Goal: Navigation & Orientation: Understand site structure

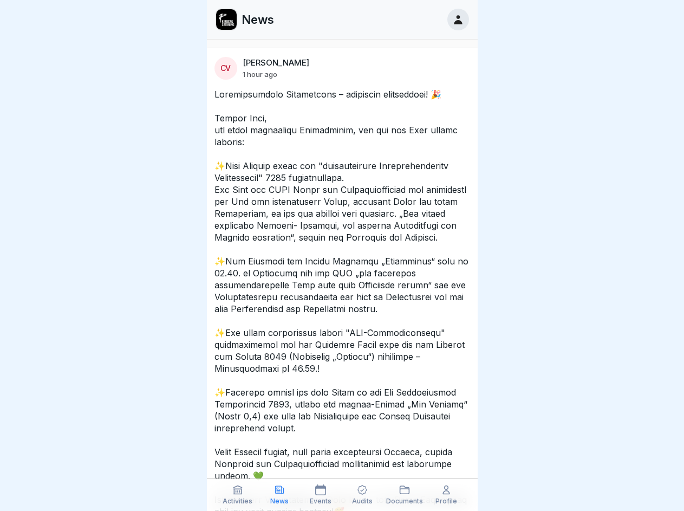
click at [238, 495] on icon at bounding box center [237, 489] width 11 height 11
click at [279, 495] on icon at bounding box center [279, 489] width 11 height 11
click at [321, 495] on icon at bounding box center [320, 489] width 11 height 11
click at [363, 495] on icon at bounding box center [363, 491] width 10 height 10
click at [405, 495] on icon at bounding box center [404, 489] width 11 height 11
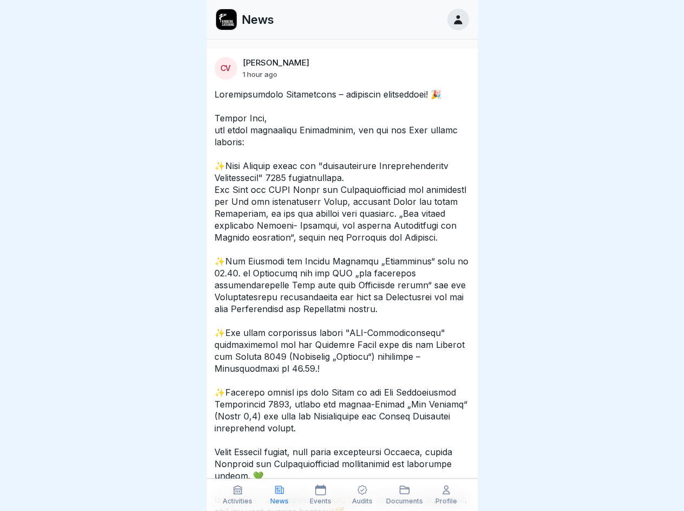
click at [447, 495] on icon at bounding box center [446, 489] width 11 height 11
